Goal: Information Seeking & Learning: Compare options

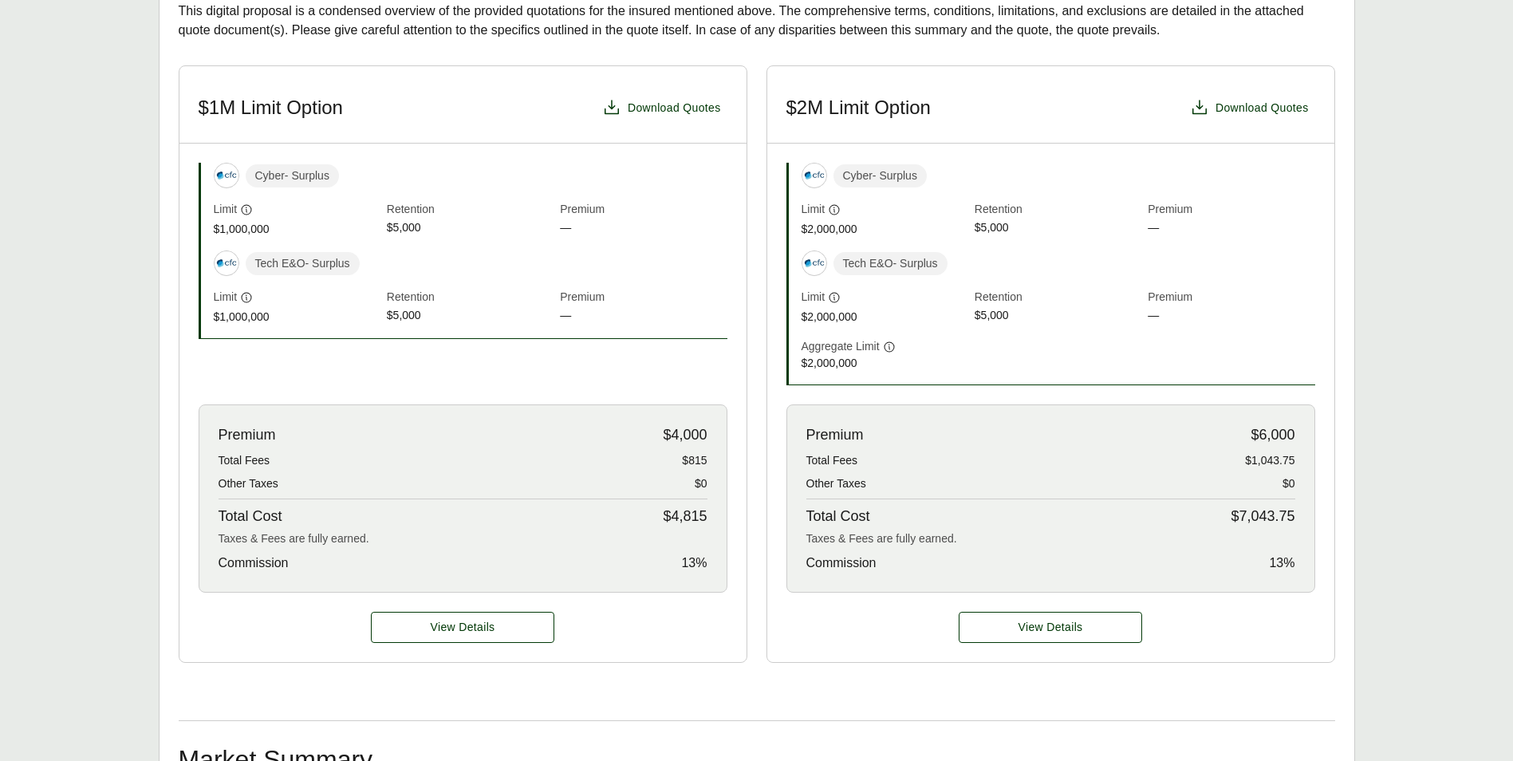
scroll to position [479, 0]
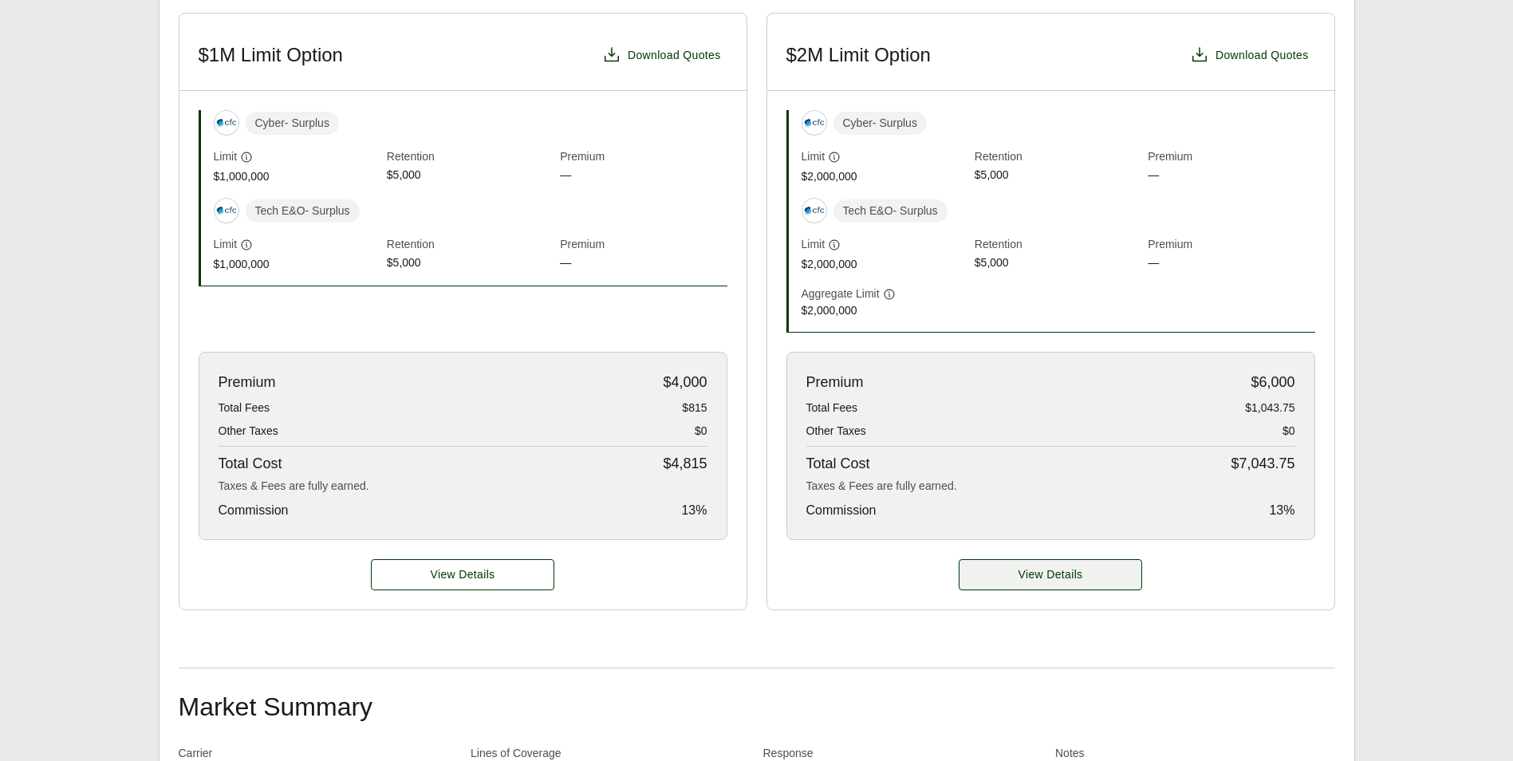
click at [1057, 566] on span "View Details" at bounding box center [1051, 574] width 65 height 17
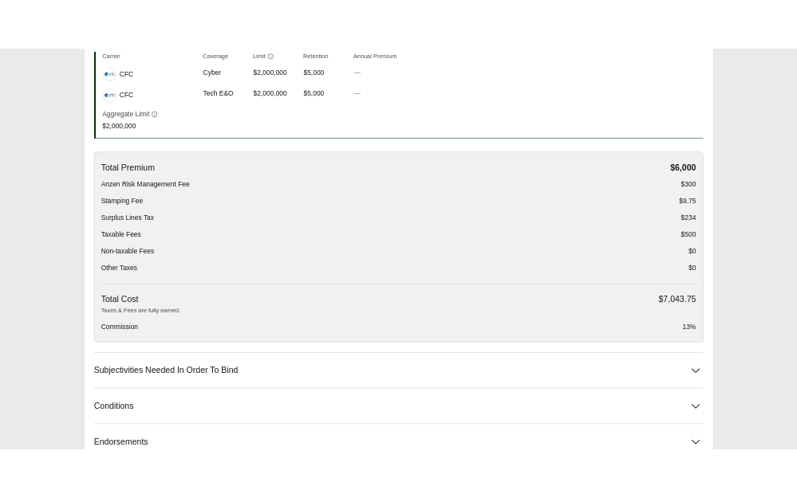
scroll to position [479, 0]
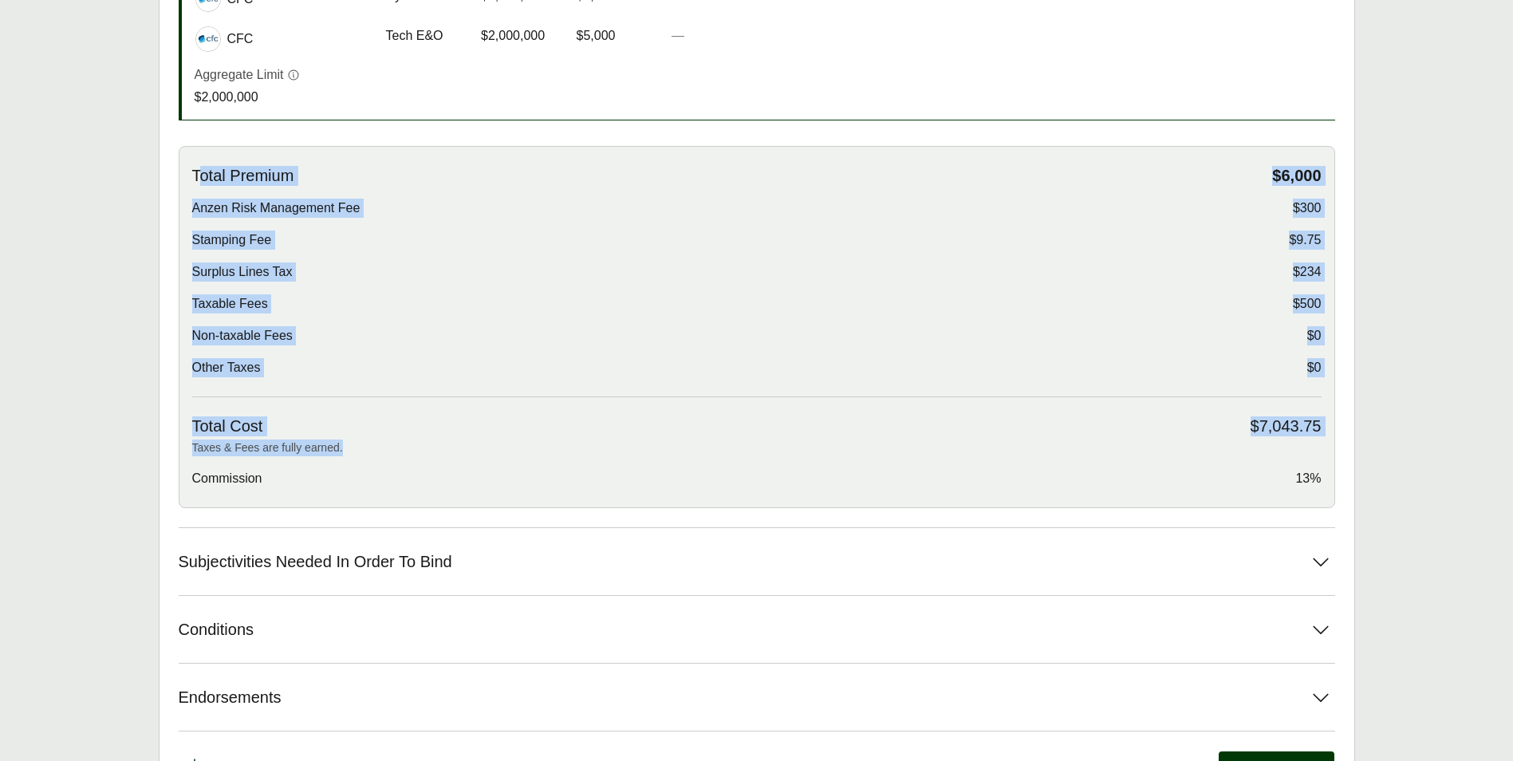
drag, startPoint x: 196, startPoint y: 148, endPoint x: 1313, endPoint y: 431, distance: 1151.9
click at [1313, 431] on div "Total Premium $6,000 Anzen Risk Management Fee $300 Stamping Fee $9.75 Surplus …" at bounding box center [757, 327] width 1156 height 362
drag, startPoint x: 1313, startPoint y: 431, endPoint x: 1089, endPoint y: 294, distance: 263.2
drag, startPoint x: 654, startPoint y: 301, endPoint x: 645, endPoint y: 308, distance: 10.8
click at [654, 326] on div "Non-taxable Fees $0" at bounding box center [756, 335] width 1129 height 19
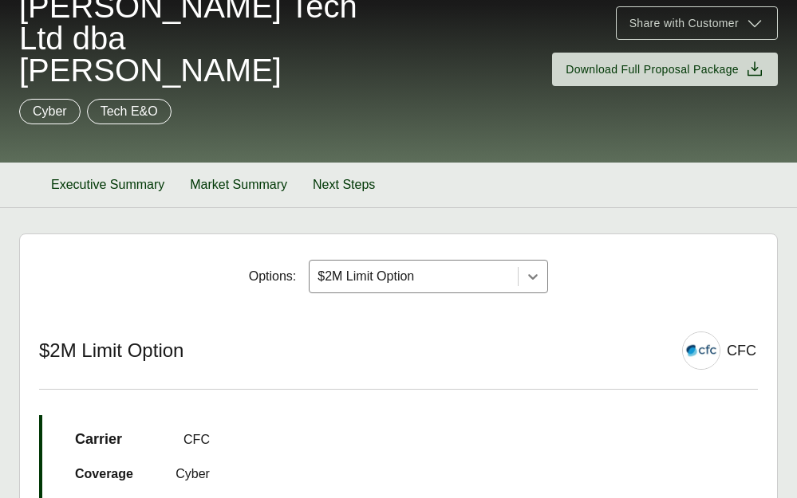
scroll to position [160, 0]
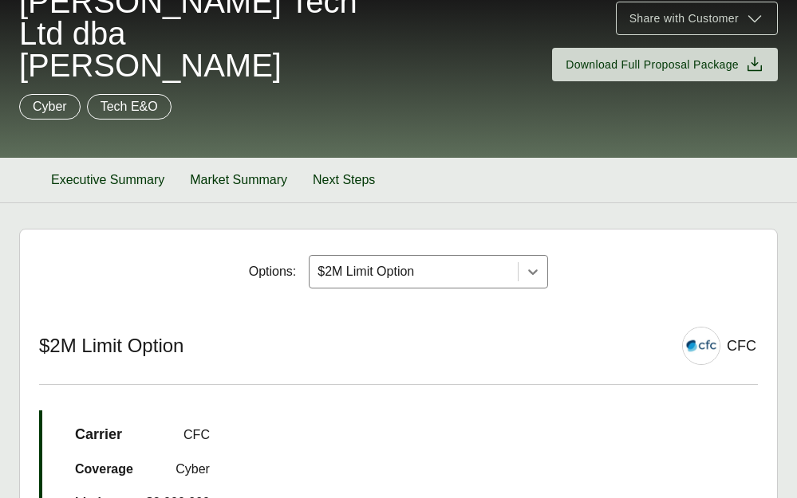
drag, startPoint x: 920, startPoint y: 532, endPoint x: 1126, endPoint y: 462, distance: 218.2
click at [797, 339] on html "Get Shareable Link Proposal for S. T. Swimm Tech Ltd dba Swimm Share with Custo…" at bounding box center [398, 89] width 797 height 498
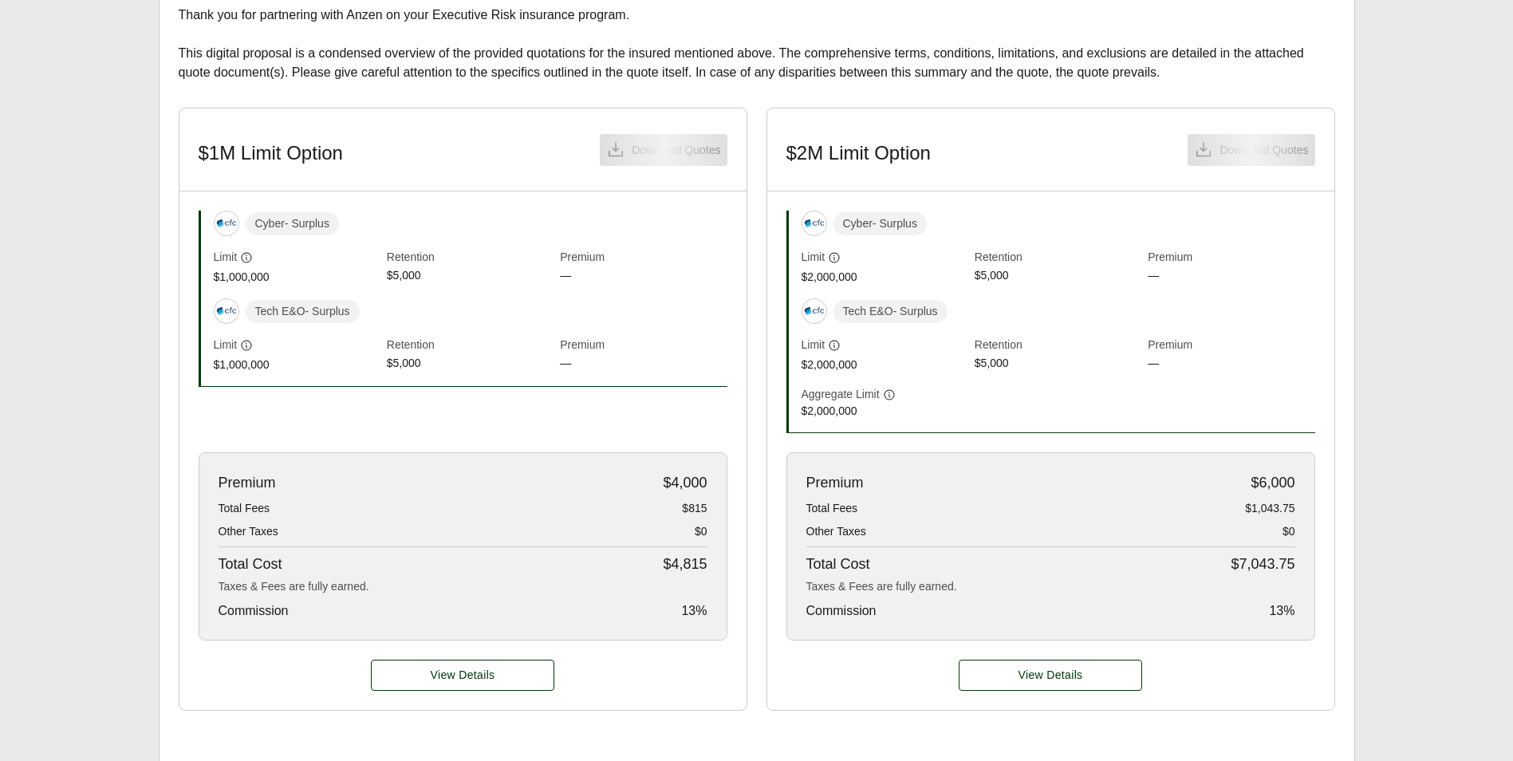
scroll to position [378, 0]
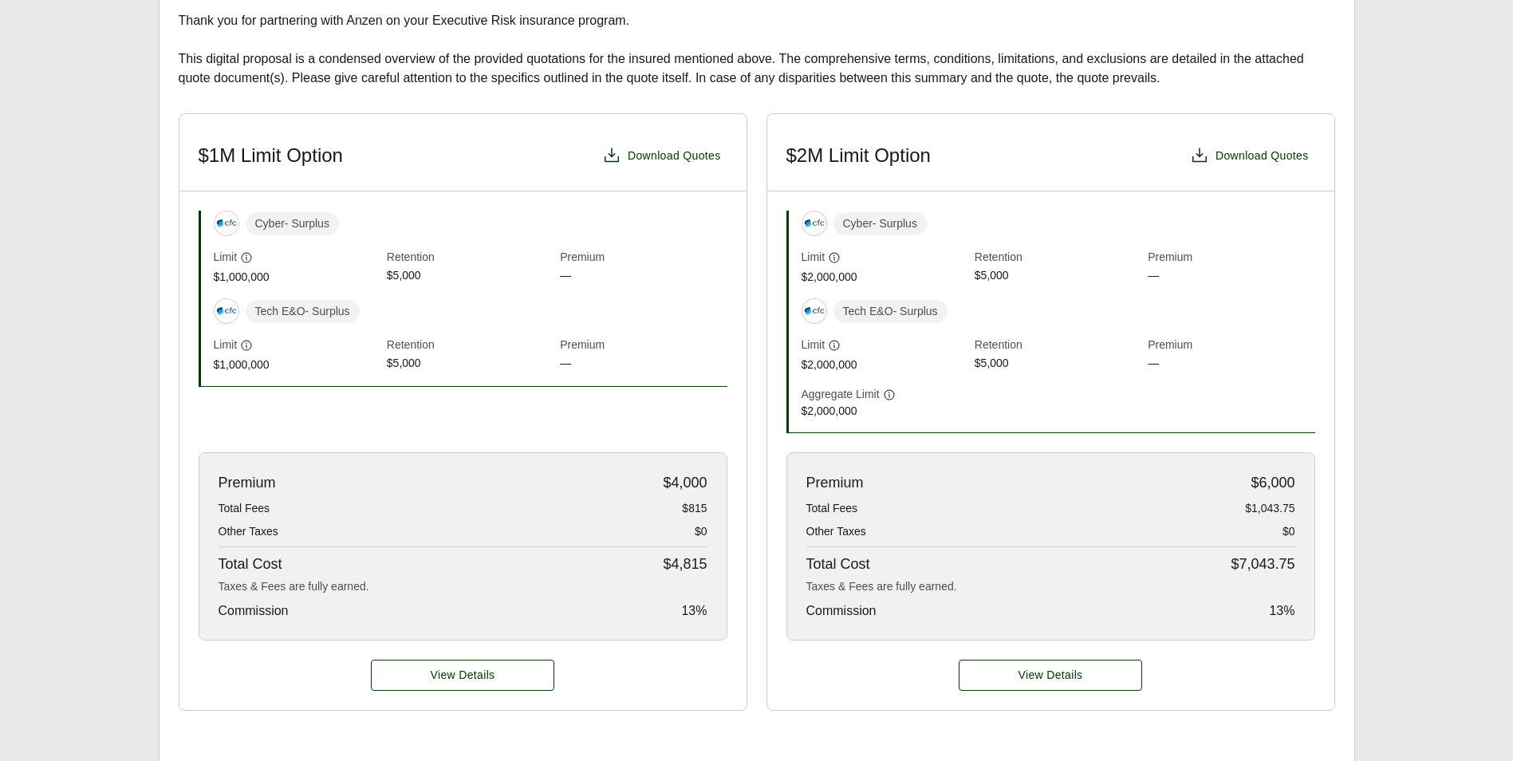
click at [877, 500] on div "Premium $6,000 Total Fees $1,043.75 Other Taxes $0 Total Cost $7,043.75 Taxes &…" at bounding box center [1050, 546] width 529 height 188
click at [829, 500] on span "Total Fees" at bounding box center [832, 508] width 52 height 17
click at [1284, 489] on div "Premium $6,000 Total Fees $1,043.75 Other Taxes $0 Total Cost $7,043.75 Taxes &…" at bounding box center [1050, 546] width 529 height 188
click at [1283, 487] on div "Premium $6,000 Total Fees $1,043.75 Other Taxes $0 Total Cost $7,043.75 Taxes &…" at bounding box center [1050, 546] width 529 height 188
click at [976, 489] on div "Premium $6,000 Total Fees $1,043.75 Other Taxes $0 Total Cost $7,043.75 Taxes &…" at bounding box center [1050, 546] width 529 height 188
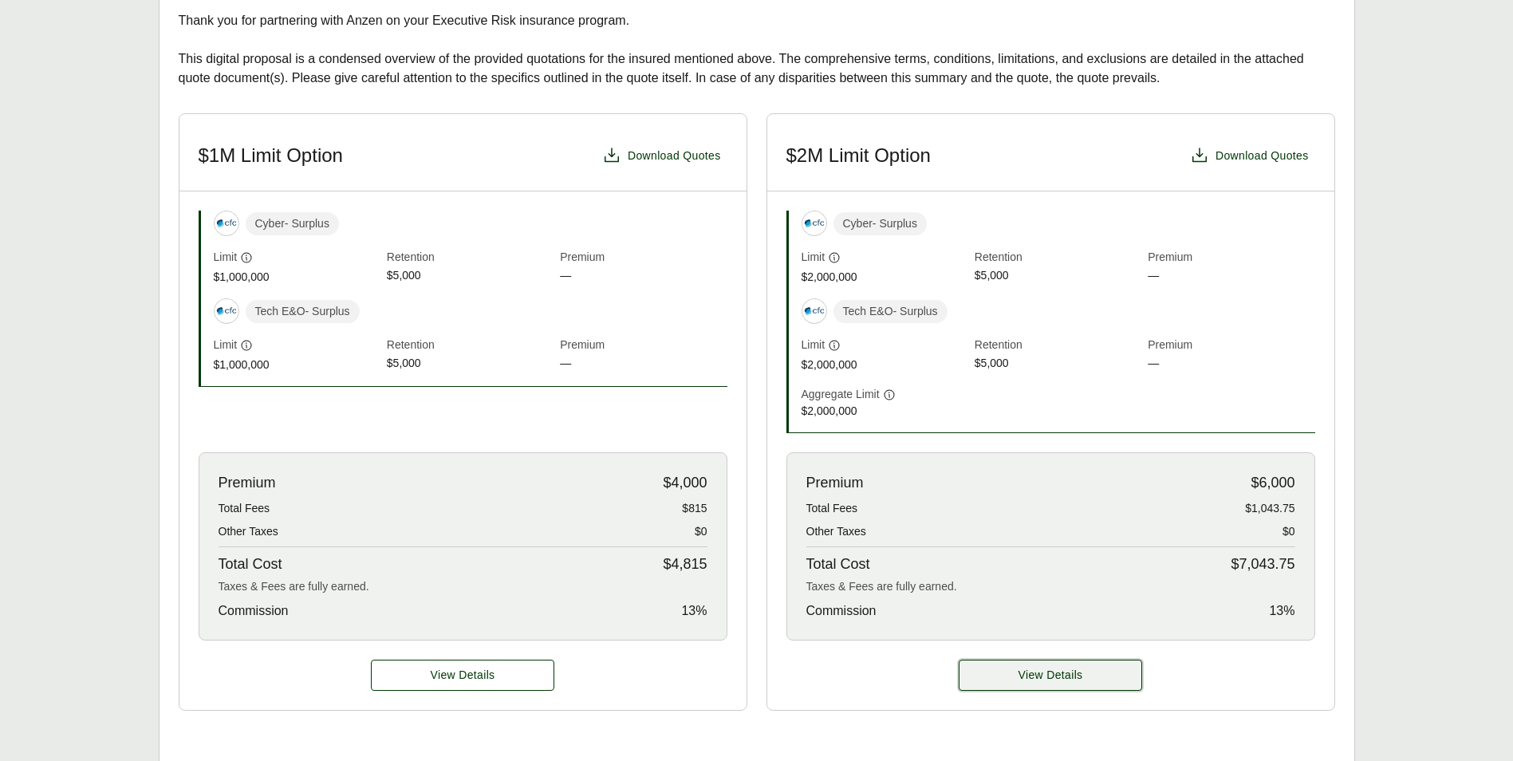
click at [1045, 660] on button "View Details" at bounding box center [1050, 675] width 183 height 31
click at [1050, 667] on span "View Details" at bounding box center [1051, 675] width 65 height 17
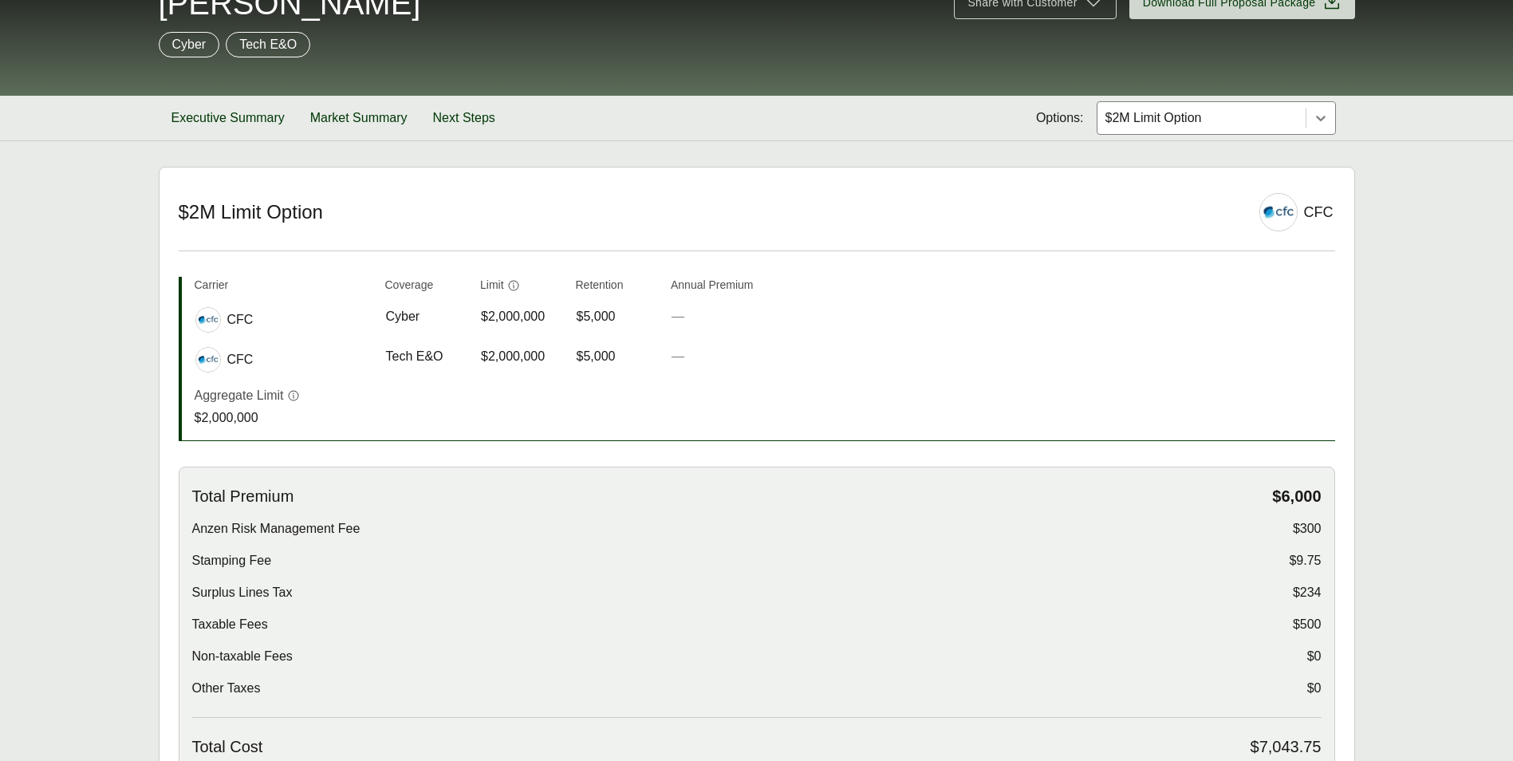
scroll to position [160, 0]
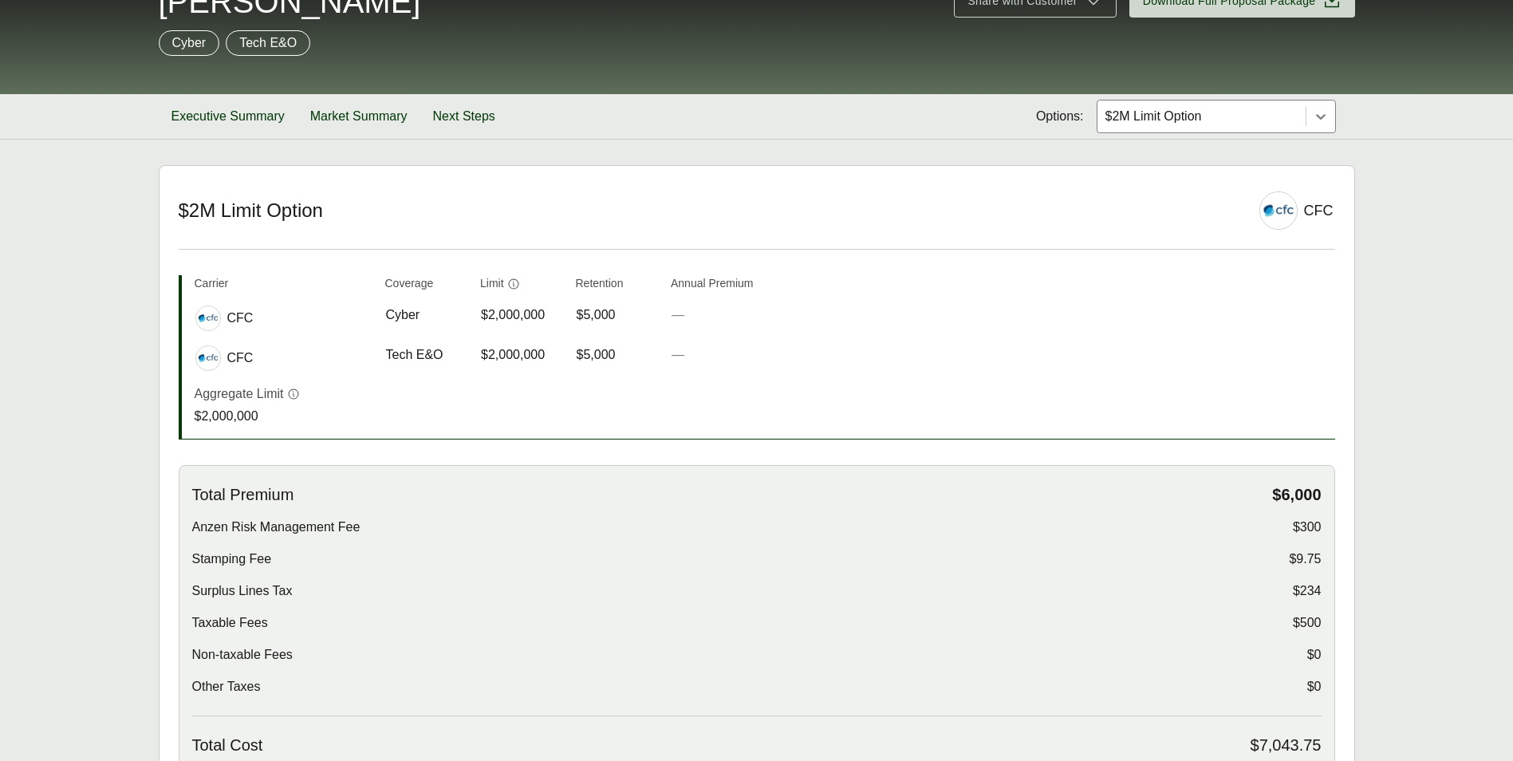
click at [834, 485] on div "Total Premium $6,000 Anzen Risk Management Fee $300 Stamping Fee $9.75 Surplus …" at bounding box center [756, 600] width 1129 height 231
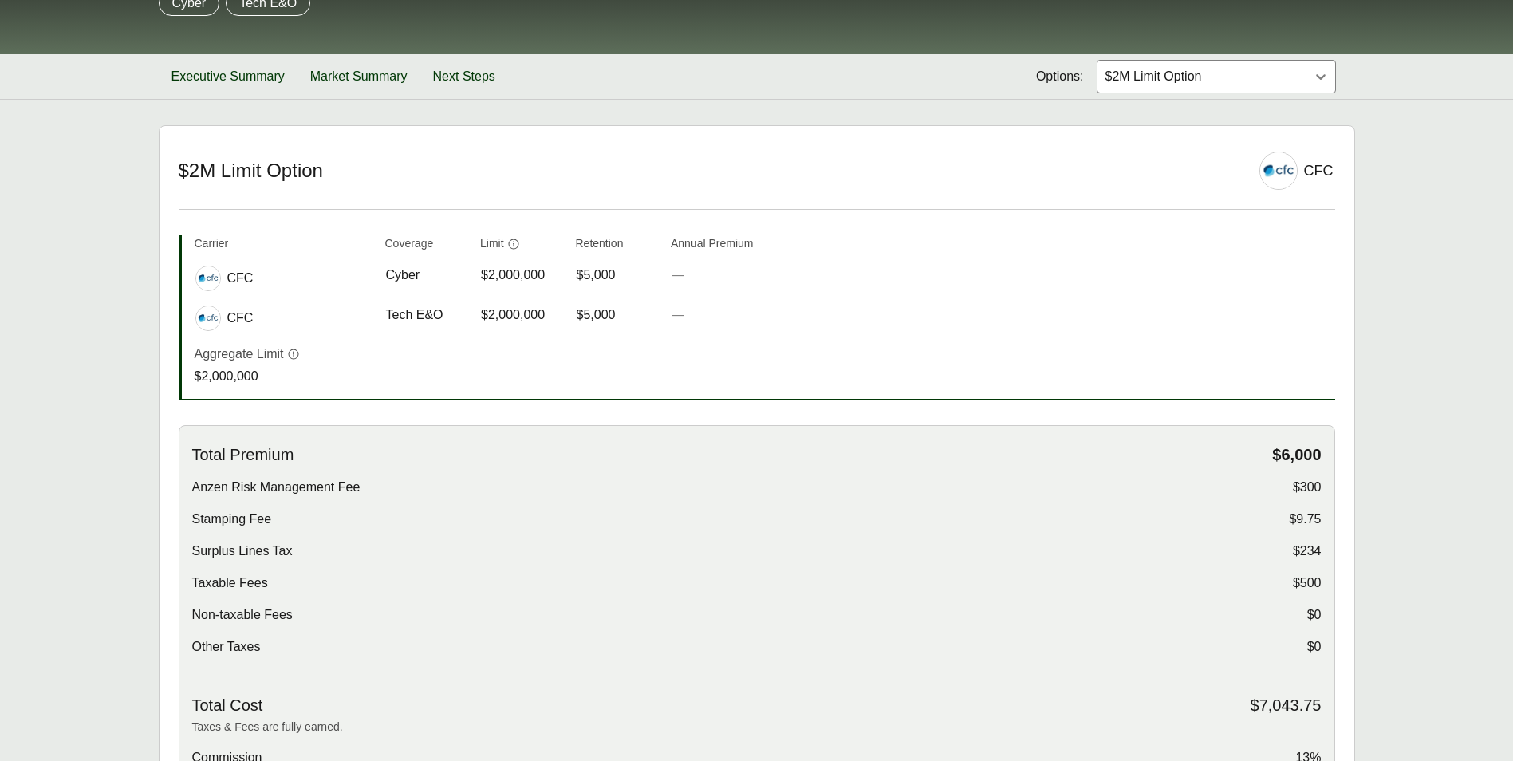
scroll to position [239, 0]
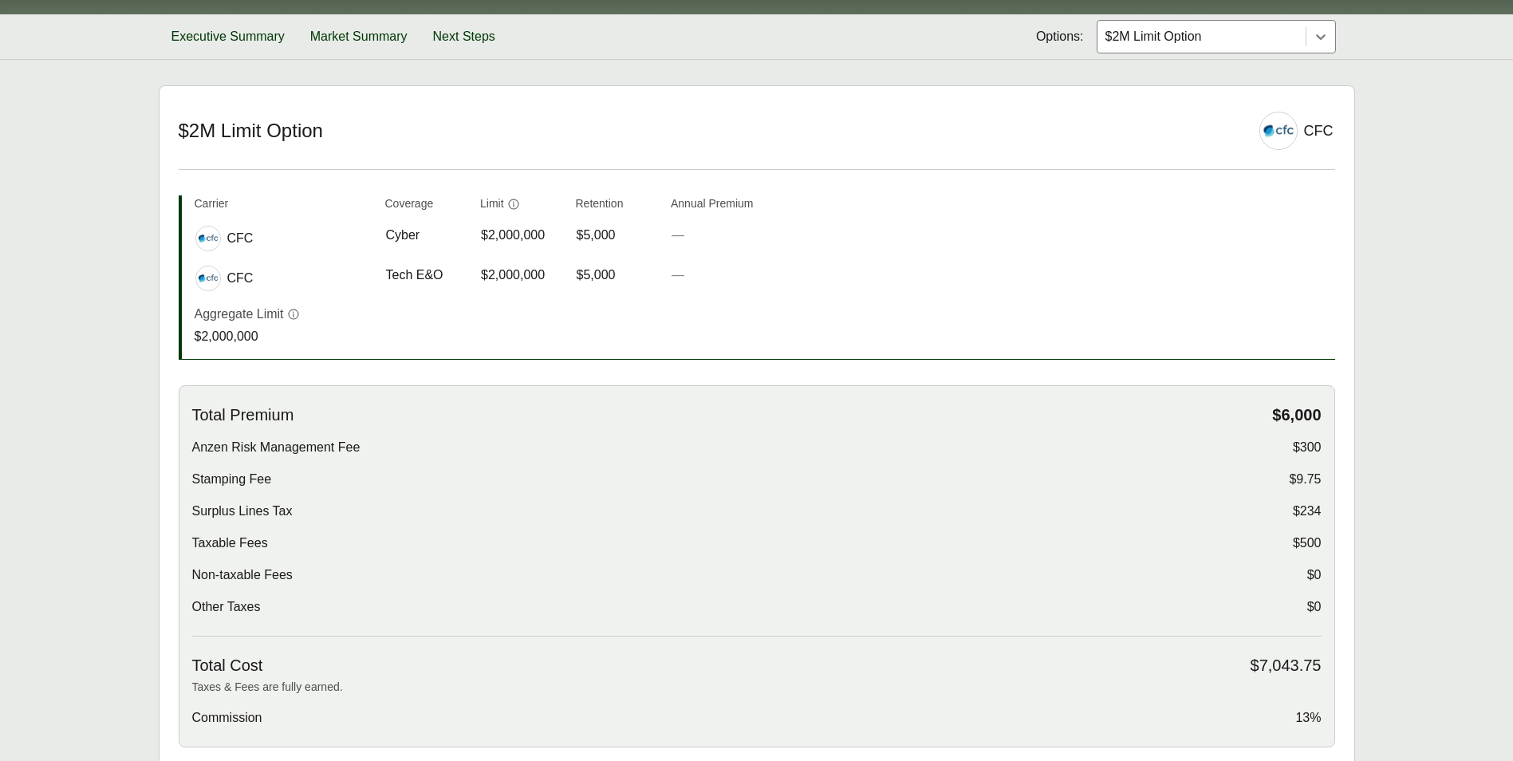
click at [196, 405] on span "Total Premium" at bounding box center [243, 415] width 102 height 20
click at [1323, 482] on div "Total Premium $6,000 Anzen Risk Management Fee $300 Stamping Fee $9.75 Surplus …" at bounding box center [757, 566] width 1156 height 362
